Goal: Task Accomplishment & Management: Use online tool/utility

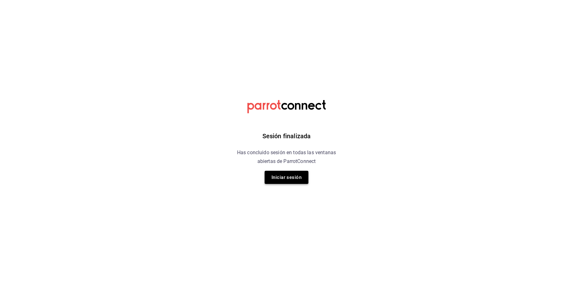
click at [283, 180] on button "Iniciar sesión" at bounding box center [286, 177] width 44 height 13
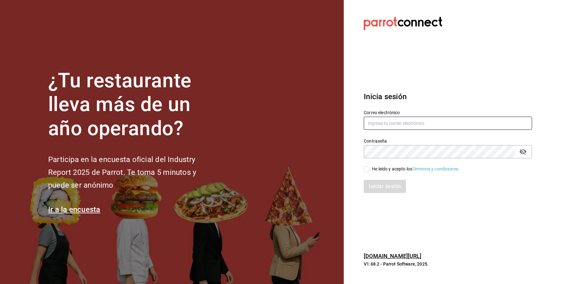
click at [383, 127] on input "text" at bounding box center [447, 123] width 168 height 13
type input "[PERSON_NAME][EMAIL_ADDRESS][DOMAIN_NAME]"
drag, startPoint x: 408, startPoint y: 136, endPoint x: 366, endPoint y: 168, distance: 52.4
click at [366, 168] on div "Correo electrónico [PERSON_NAME][EMAIL_ADDRESS][DOMAIN_NAME] Contraseña Contras…" at bounding box center [444, 147] width 176 height 91
click at [366, 168] on input "He leído y acepto los Términos y condiciones." at bounding box center [366, 169] width 6 height 6
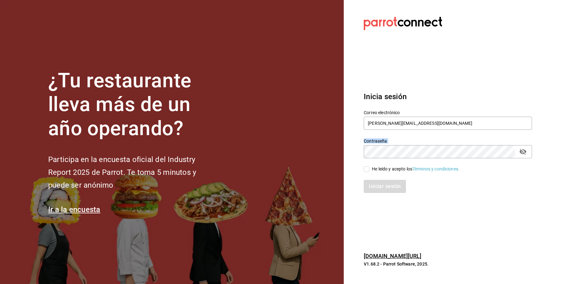
checkbox input "true"
click at [381, 192] on button "Iniciar sesión" at bounding box center [384, 186] width 43 height 13
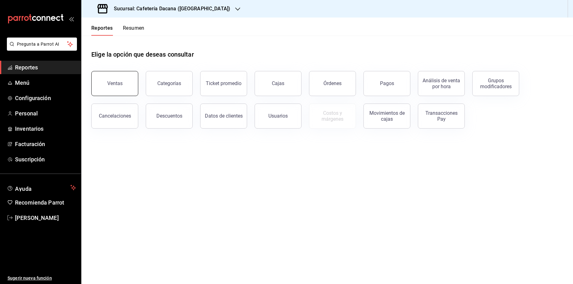
click at [120, 94] on button "Ventas" at bounding box center [114, 83] width 47 height 25
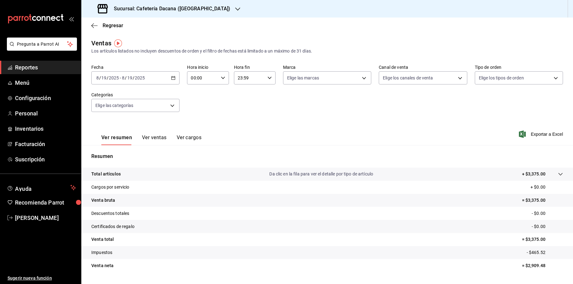
click at [194, 7] on h3 "Sucursal: Cafetería Dacana (Centro Médico)" at bounding box center [169, 9] width 121 height 8
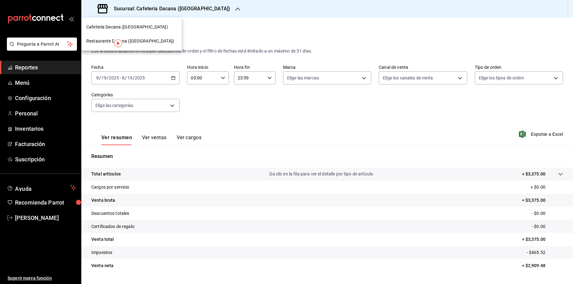
click at [316, 96] on div at bounding box center [286, 142] width 573 height 284
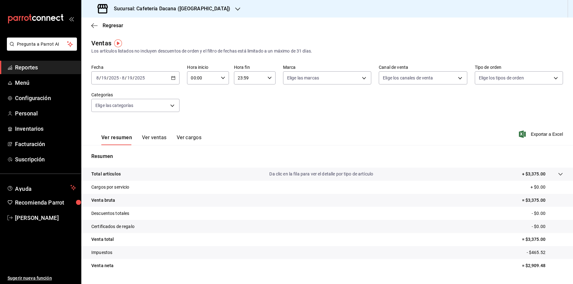
click at [158, 81] on div "2025-08-19 8 / 19 / 2025 - 2025-08-19 8 / 19 / 2025" at bounding box center [135, 77] width 88 height 13
click at [123, 153] on span "Rango de fechas" at bounding box center [121, 153] width 48 height 7
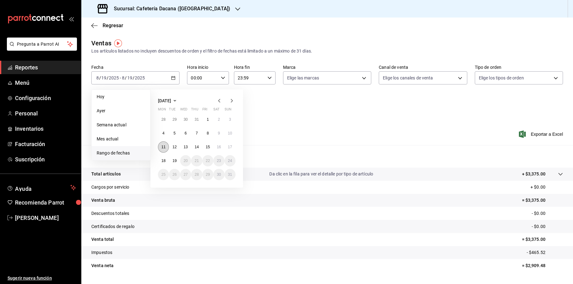
click at [161, 146] on button "11" at bounding box center [163, 146] width 11 height 11
click at [162, 149] on button "11" at bounding box center [163, 146] width 11 height 11
click at [227, 152] on div "28 29 30 31 1 2 3 4 5 6 7 8 9 10 11 12 13 14 15 16 17 18 19 20 21 22 23 24 25 2…" at bounding box center [197, 147] width 78 height 66
click at [229, 148] on abbr "17" at bounding box center [230, 147] width 4 height 4
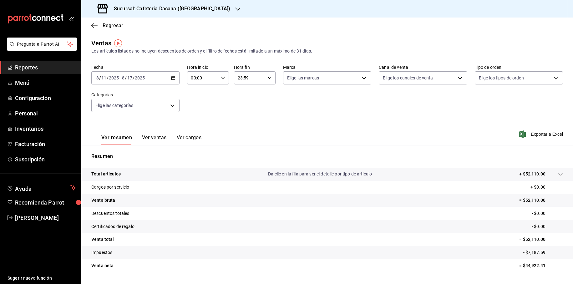
scroll to position [16, 0]
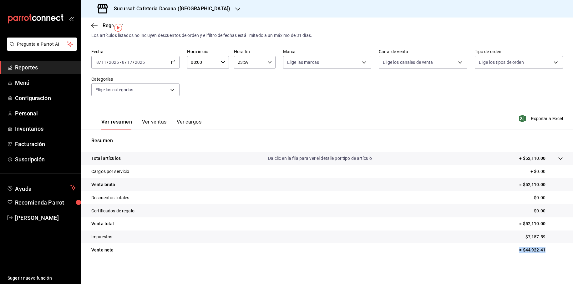
drag, startPoint x: 543, startPoint y: 250, endPoint x: 515, endPoint y: 246, distance: 28.8
click at [515, 246] on tr "Venta neta = $44,922.41" at bounding box center [326, 249] width 491 height 13
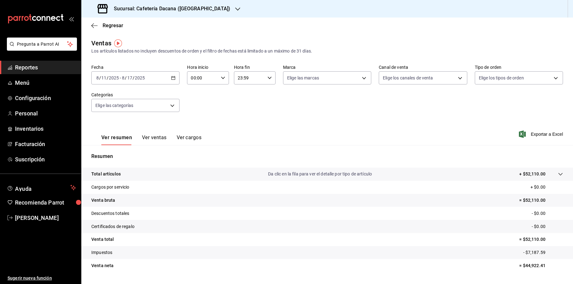
click at [128, 5] on h3 "Sucursal: Cafetería Dacana (Centro Médico)" at bounding box center [169, 9] width 121 height 8
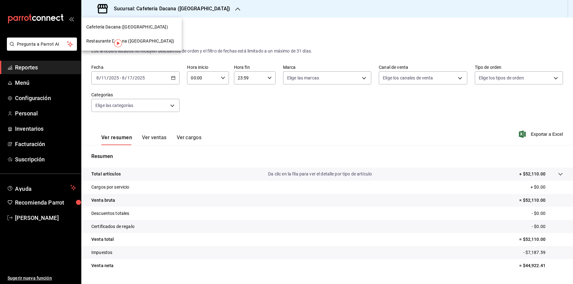
click at [98, 39] on span "Restaurante Dacana (Centro Médico)" at bounding box center [130, 41] width 88 height 7
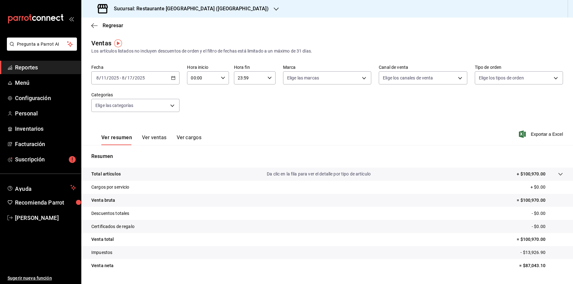
click at [169, 78] on div "2025-08-11 8 / 11 / 2025 - 2025-08-17 8 / 17 / 2025" at bounding box center [135, 77] width 88 height 13
click at [123, 125] on span "Semana actual" at bounding box center [121, 125] width 48 height 7
click at [176, 78] on div "2025-08-17 8 / 17 / 2025 - 2025-08-19 8 / 19 / 2025" at bounding box center [135, 77] width 88 height 13
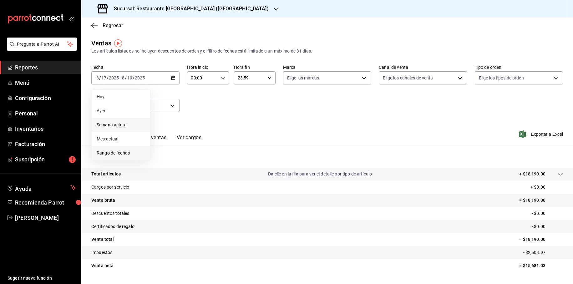
click at [116, 151] on span "Rango de fechas" at bounding box center [121, 153] width 48 height 7
click at [164, 150] on button "11" at bounding box center [163, 146] width 11 height 11
click at [231, 143] on button "17" at bounding box center [229, 146] width 11 height 11
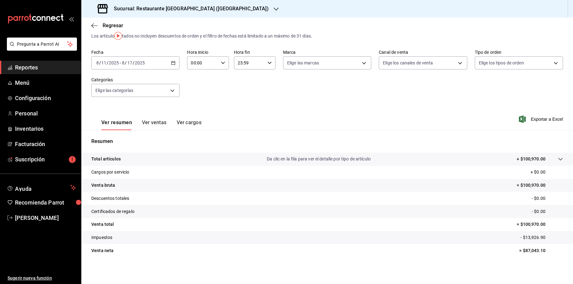
scroll to position [16, 0]
click at [173, 65] on div "2025-08-11 8 / 11 / 2025 - 2025-08-17 8 / 17 / 2025" at bounding box center [135, 62] width 88 height 13
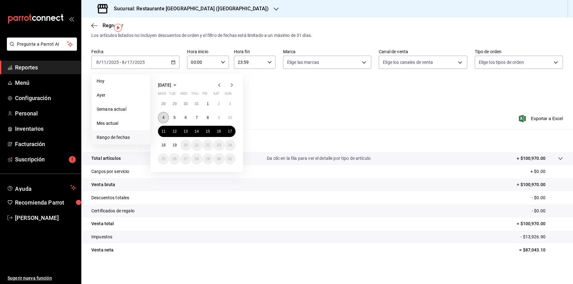
click at [163, 117] on abbr "4" at bounding box center [163, 117] width 2 height 4
click at [234, 118] on button "10" at bounding box center [229, 117] width 11 height 11
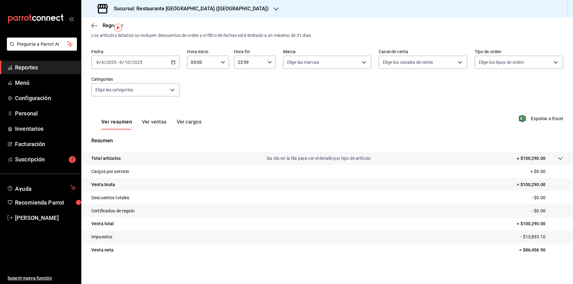
click at [145, 68] on div "2025-08-04 8 / 4 / 2025 - 2025-08-10 8 / 10 / 2025" at bounding box center [135, 62] width 88 height 13
click at [190, 3] on div "Sucursal: Restaurante Dacana (Centro Médico)" at bounding box center [183, 9] width 195 height 18
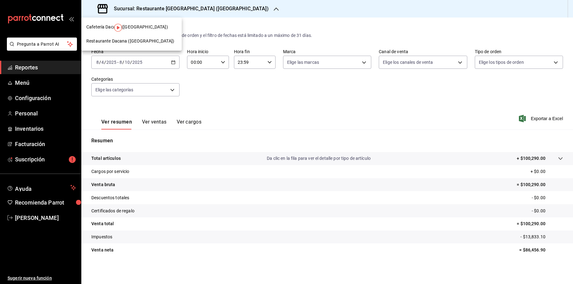
click at [96, 29] on span "Cafetería Dacana (Centro Médico)" at bounding box center [127, 27] width 82 height 7
